Goal: Task Accomplishment & Management: Manage account settings

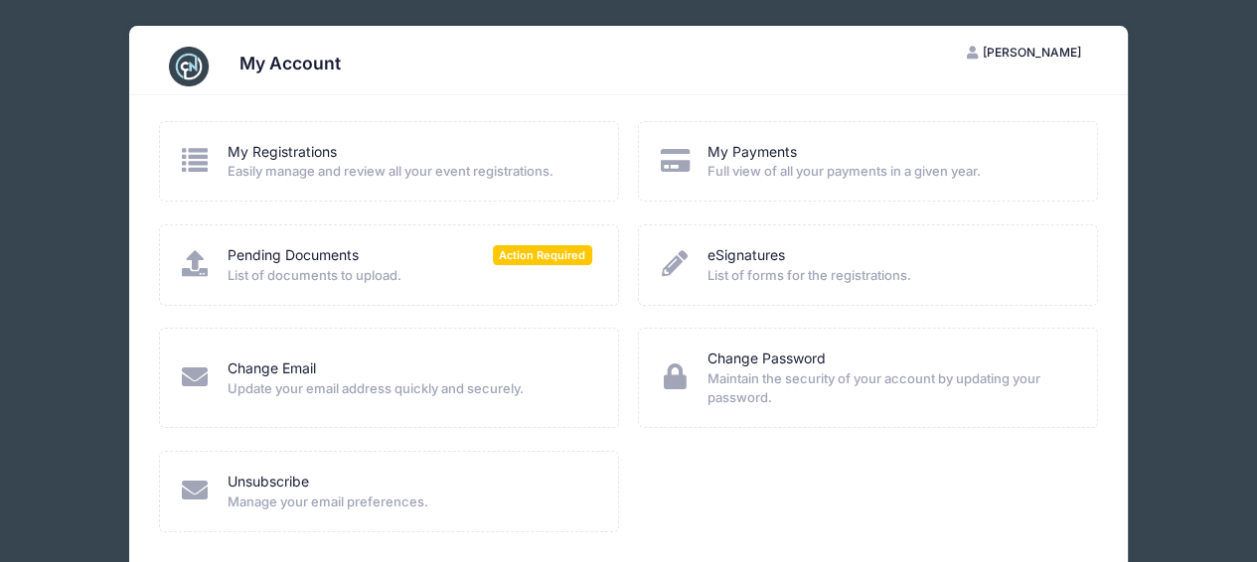
click at [273, 267] on span "List of documents to upload." at bounding box center [410, 276] width 365 height 20
click at [524, 271] on span "List of documents to upload." at bounding box center [410, 276] width 365 height 20
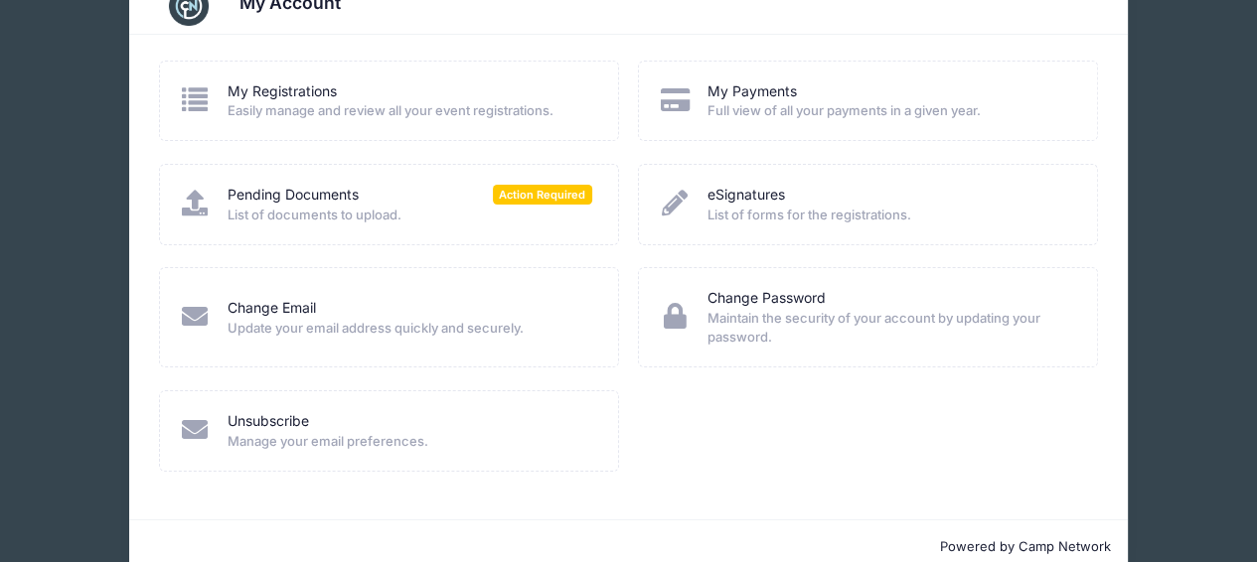
scroll to position [94, 0]
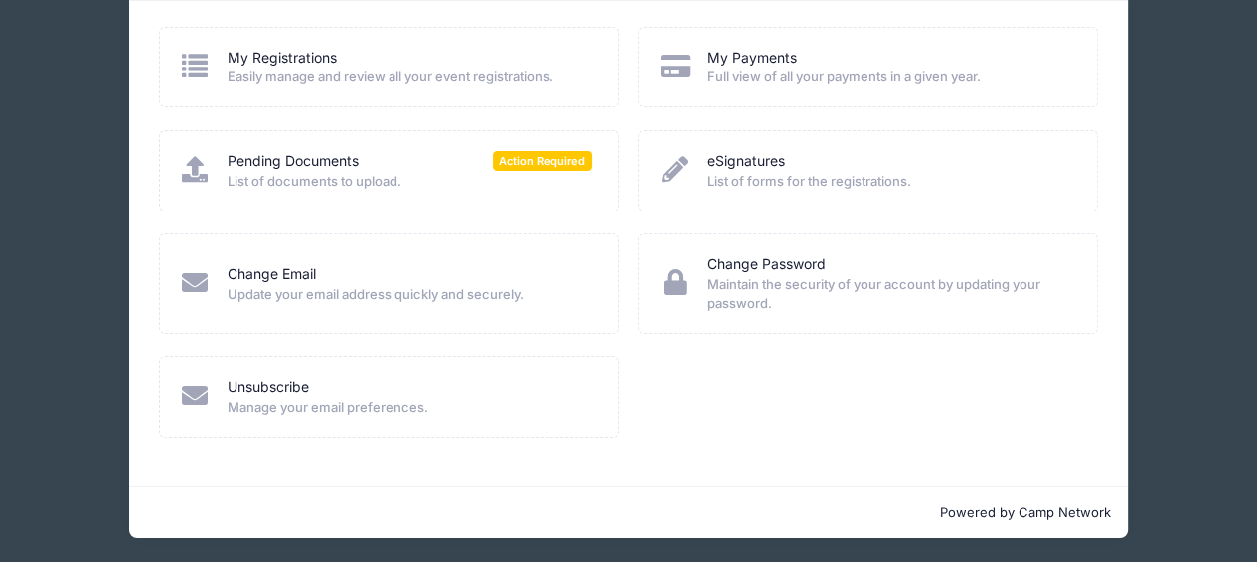
click at [182, 180] on icon at bounding box center [195, 169] width 33 height 26
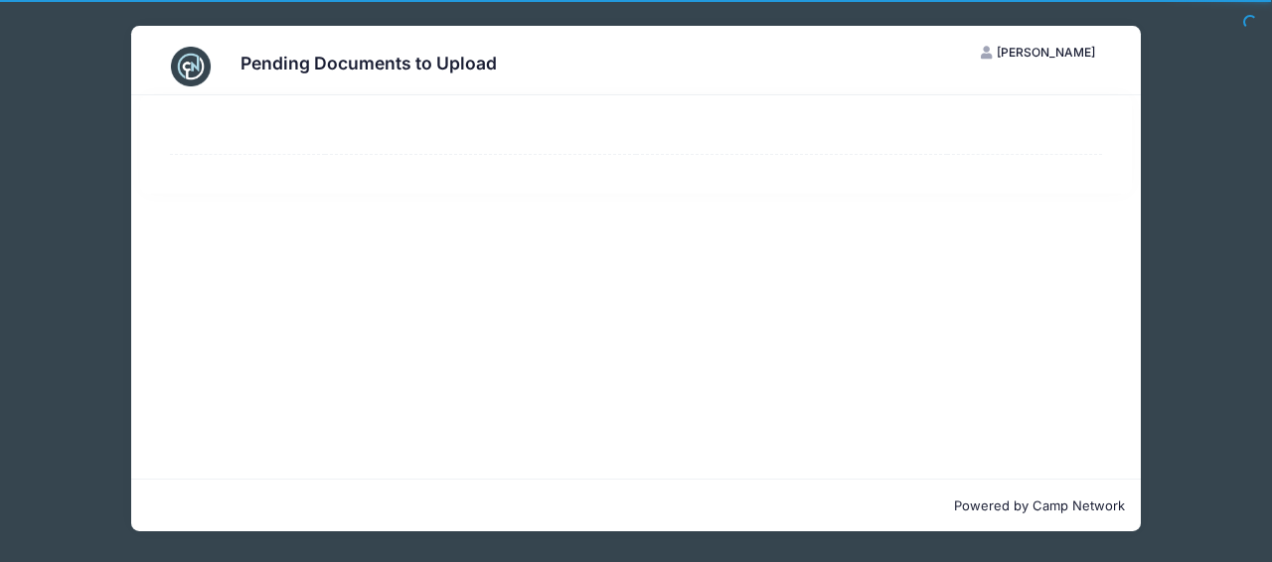
select select "50"
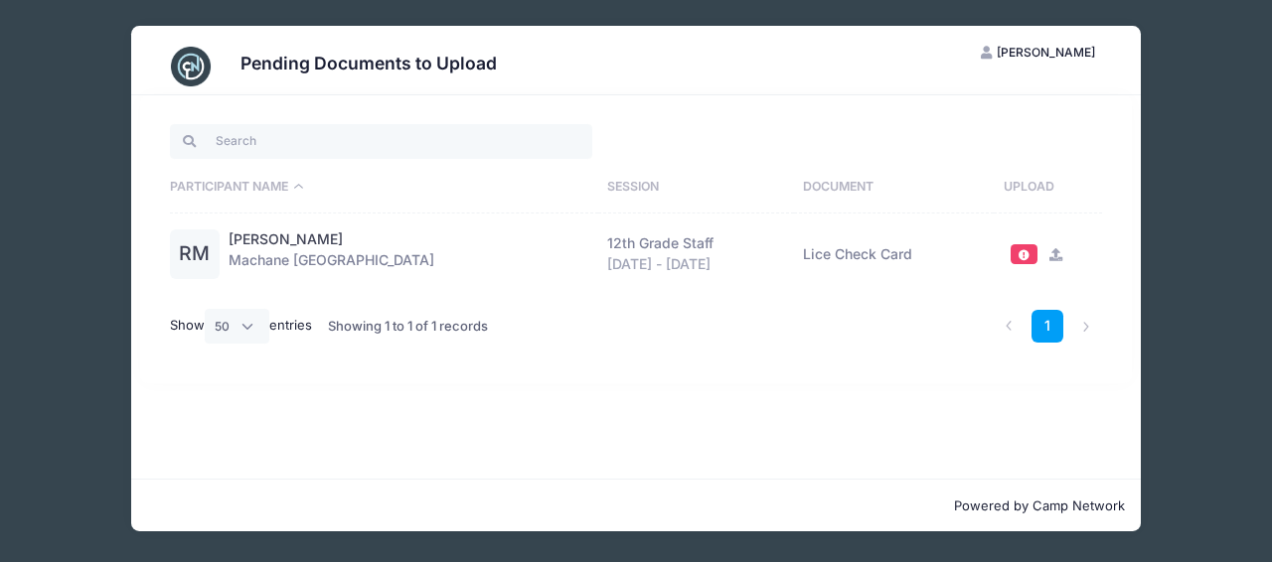
click at [1051, 249] on icon at bounding box center [1055, 254] width 16 height 13
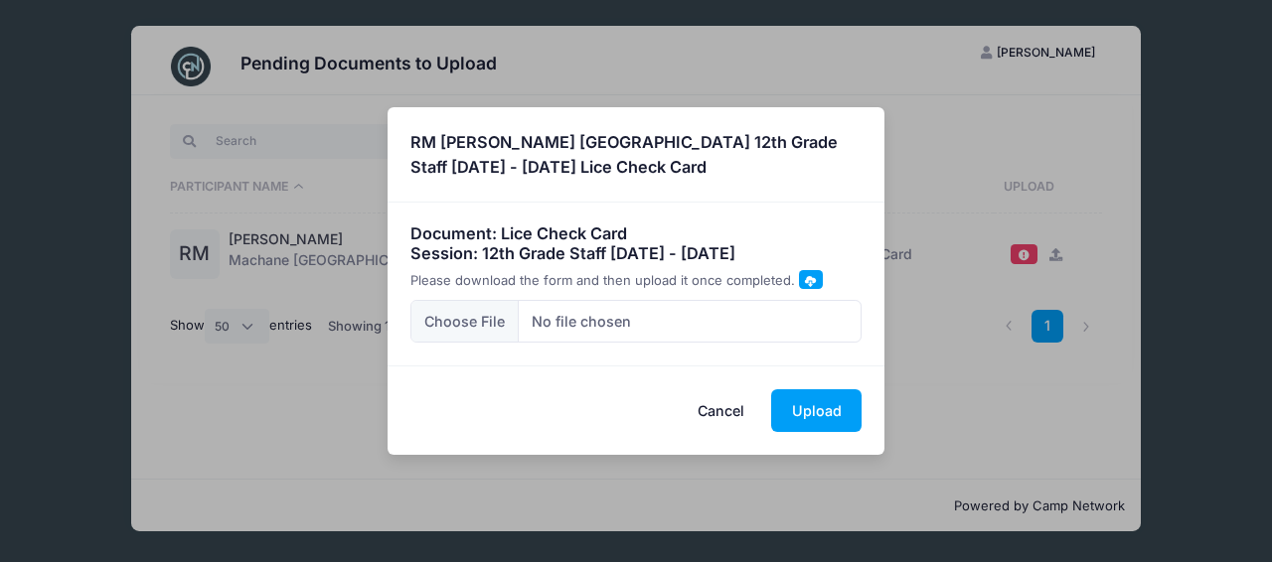
click at [805, 279] on span at bounding box center [810, 280] width 11 height 11
click at [809, 285] on span at bounding box center [810, 280] width 11 height 11
click at [719, 412] on button "Cancel" at bounding box center [721, 411] width 87 height 43
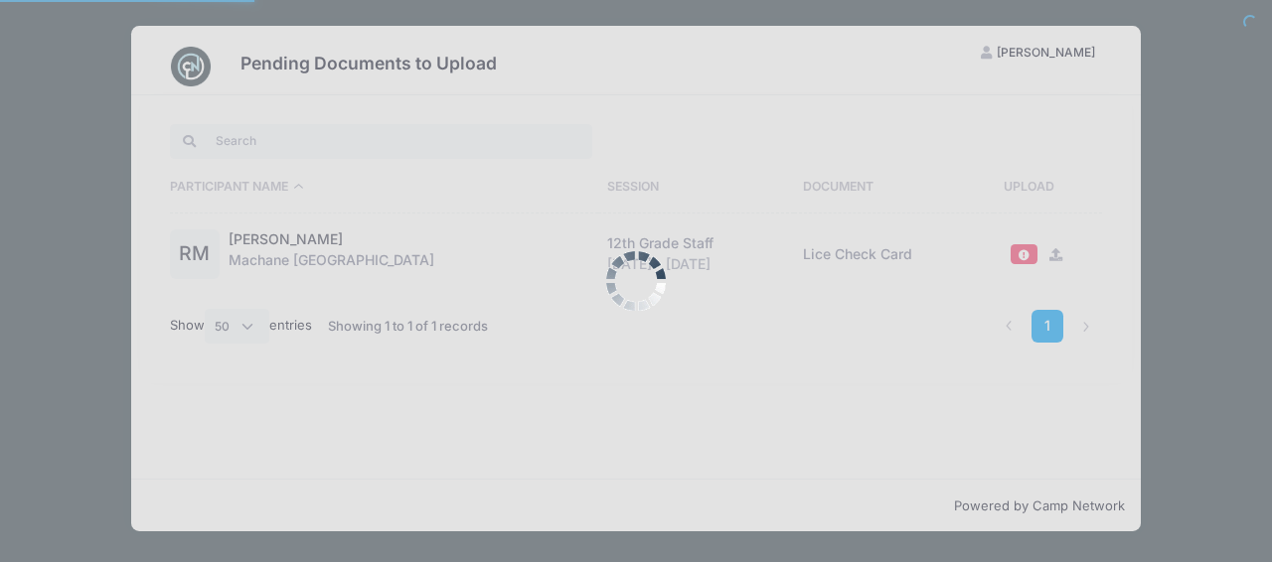
select select "50"
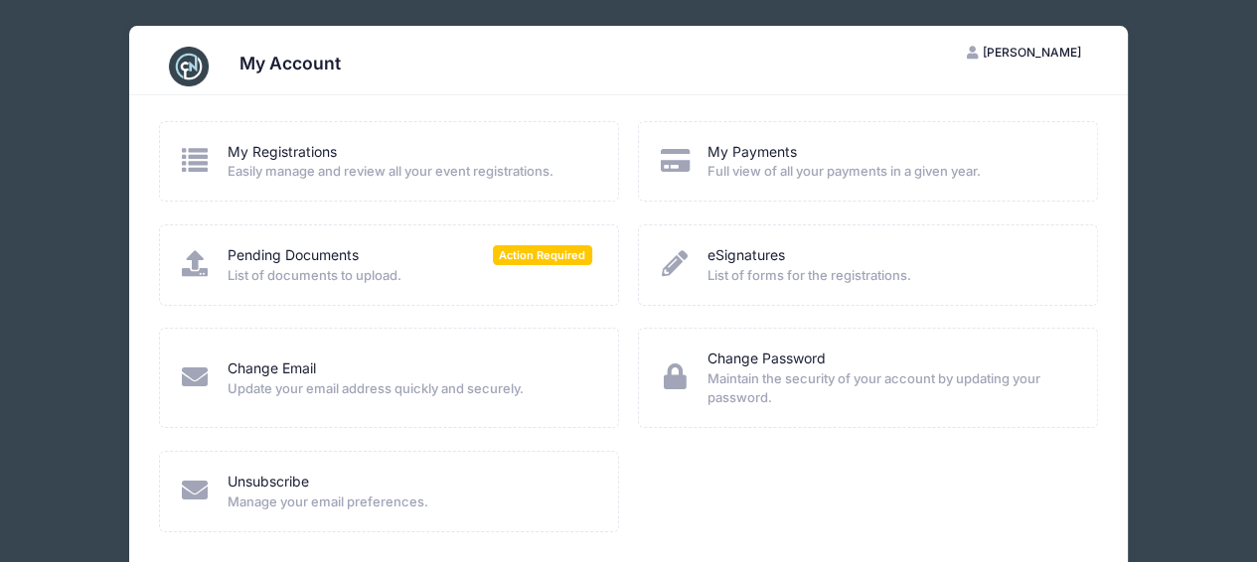
click at [205, 260] on icon at bounding box center [195, 263] width 33 height 26
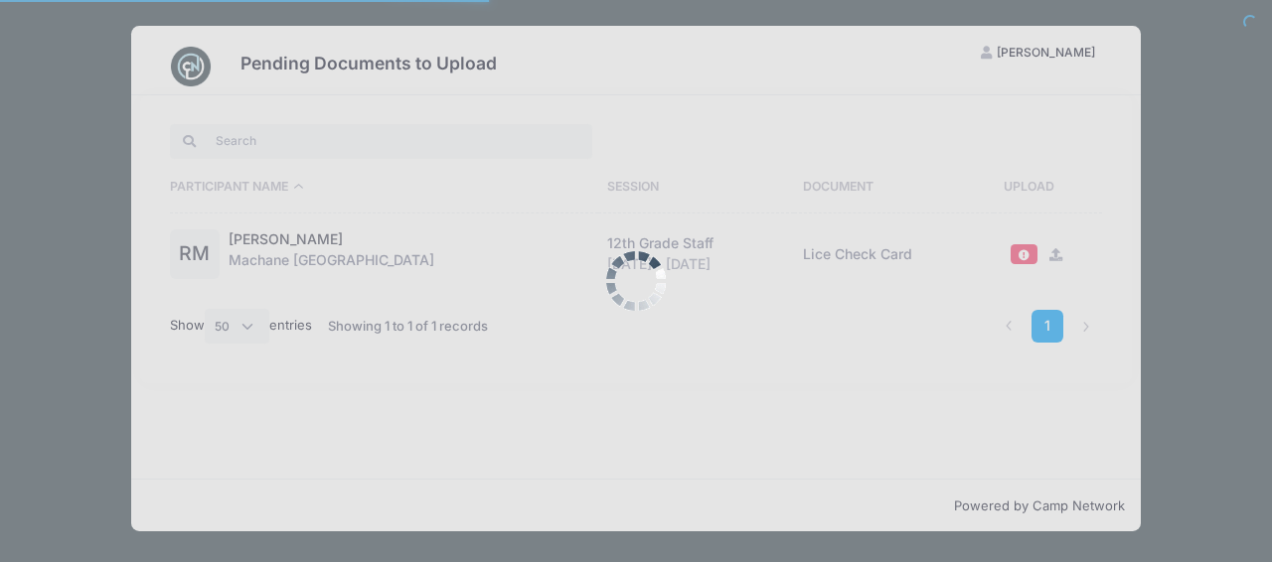
select select "50"
